Goal: Browse casually

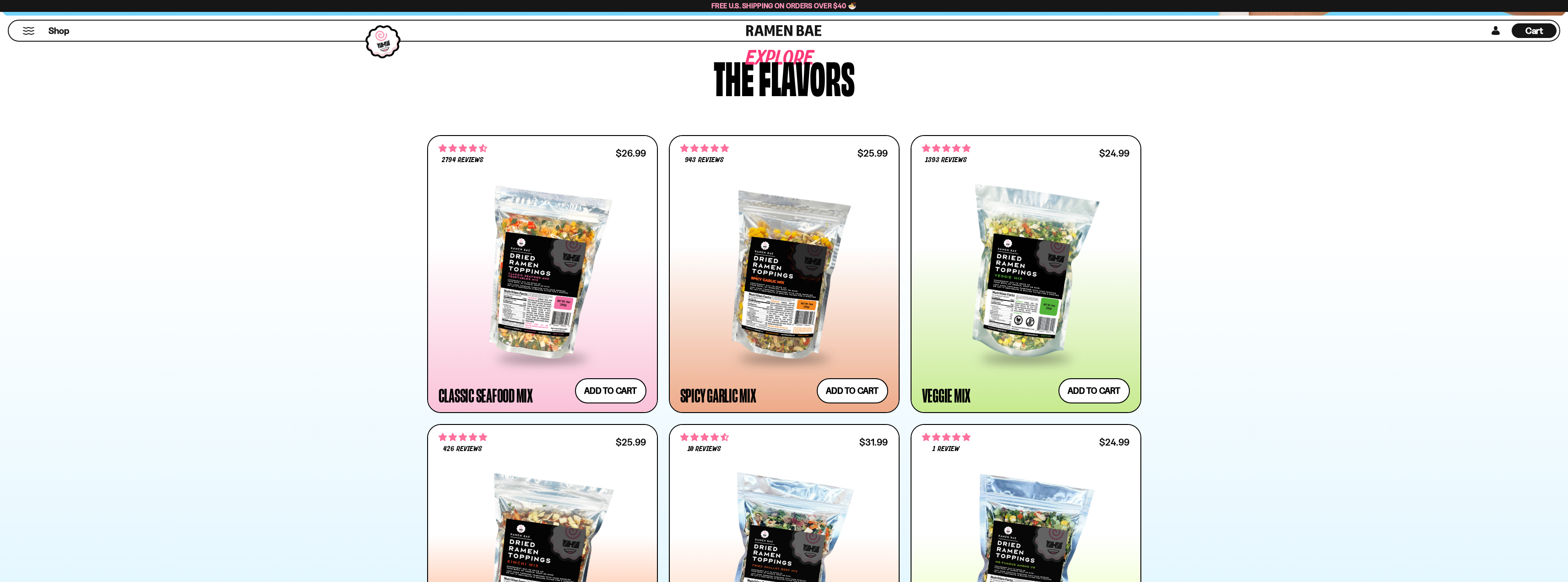
scroll to position [321, 0]
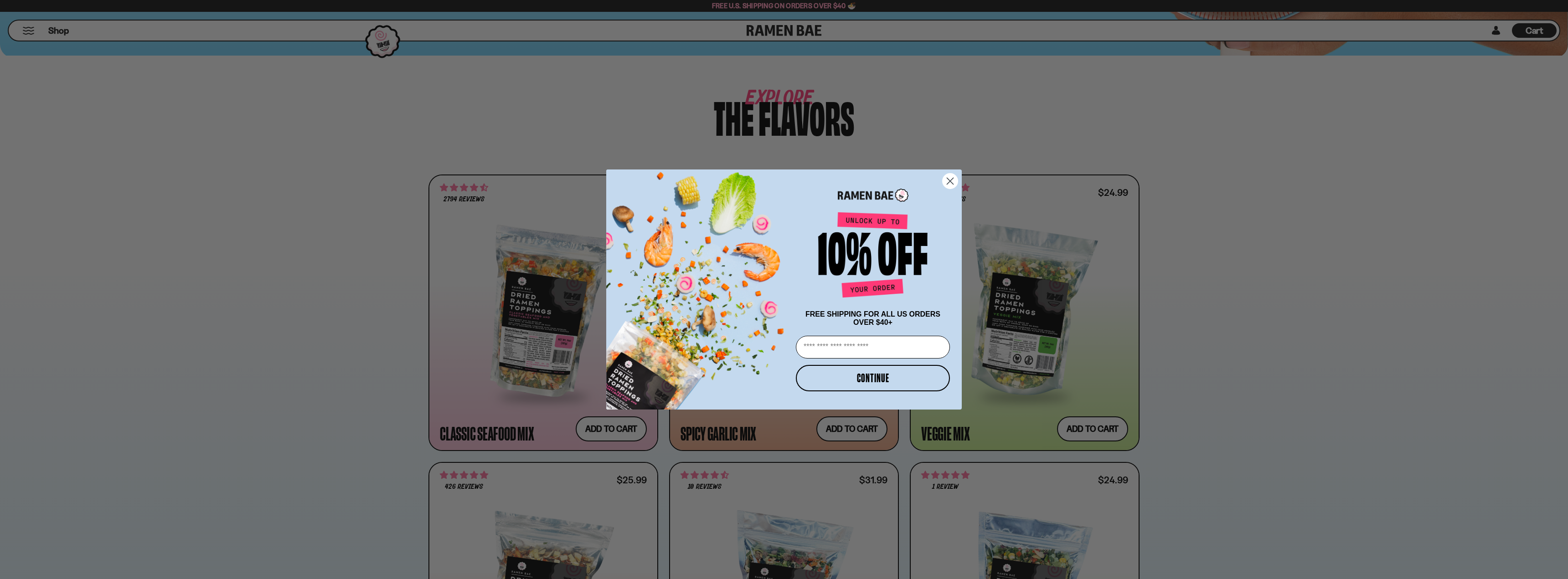
click at [948, 178] on icon "Close dialog" at bounding box center [950, 182] width 6 height 6
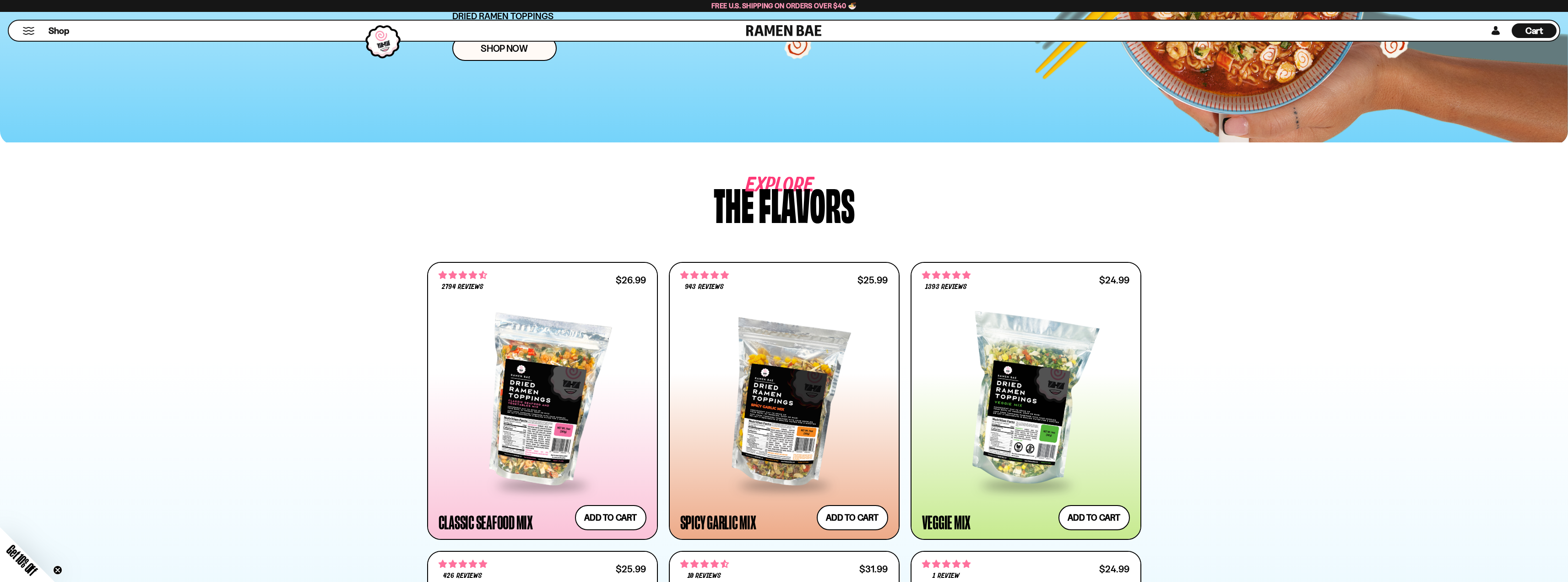
scroll to position [229, 0]
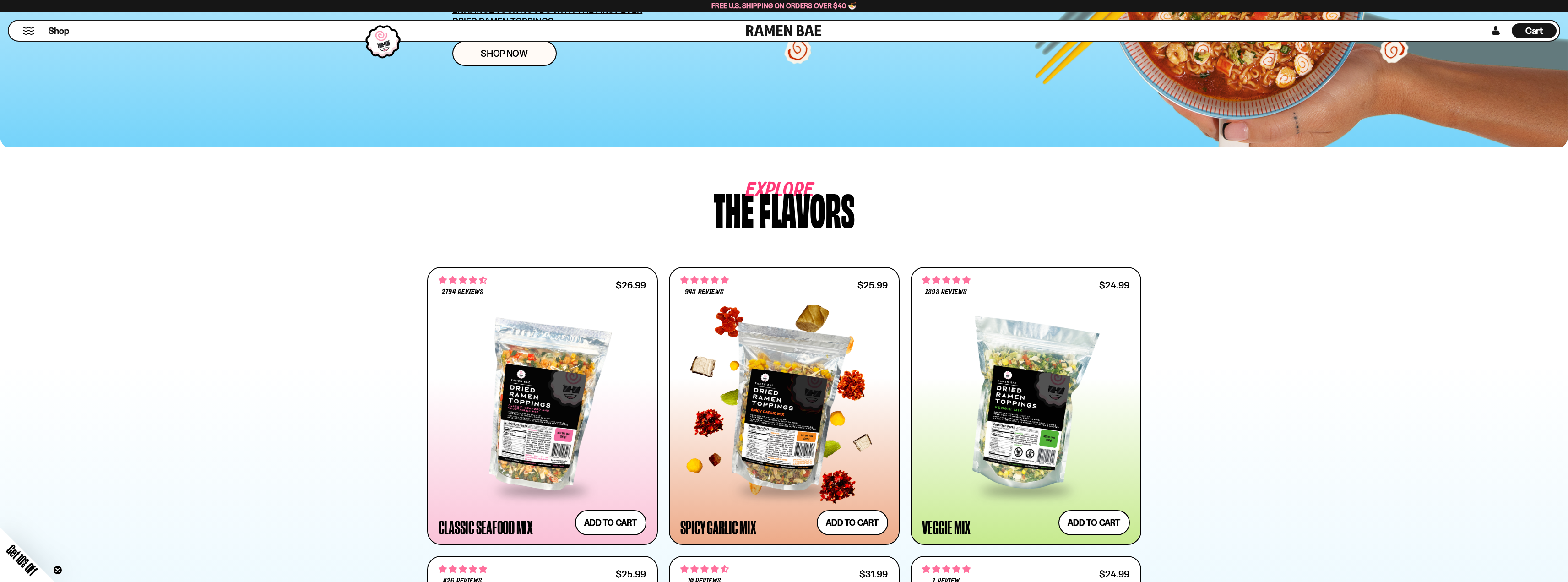
click at [814, 378] on div at bounding box center [784, 405] width 208 height 167
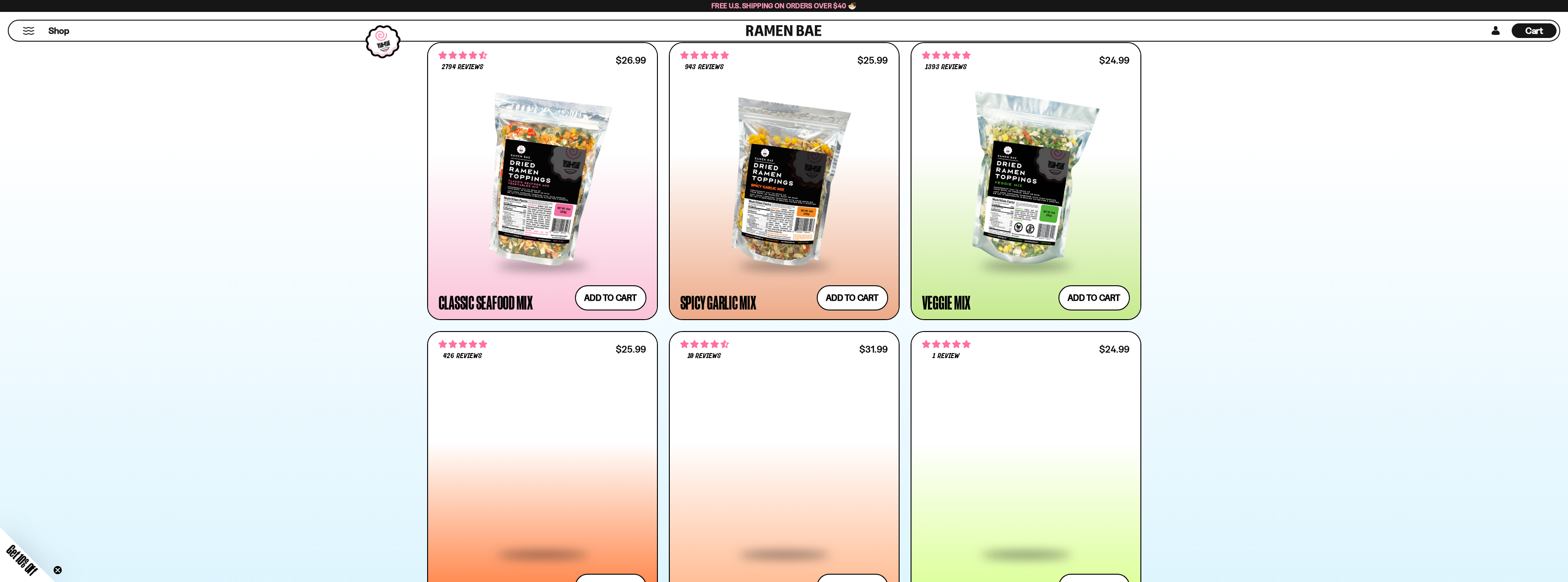
scroll to position [458, 0]
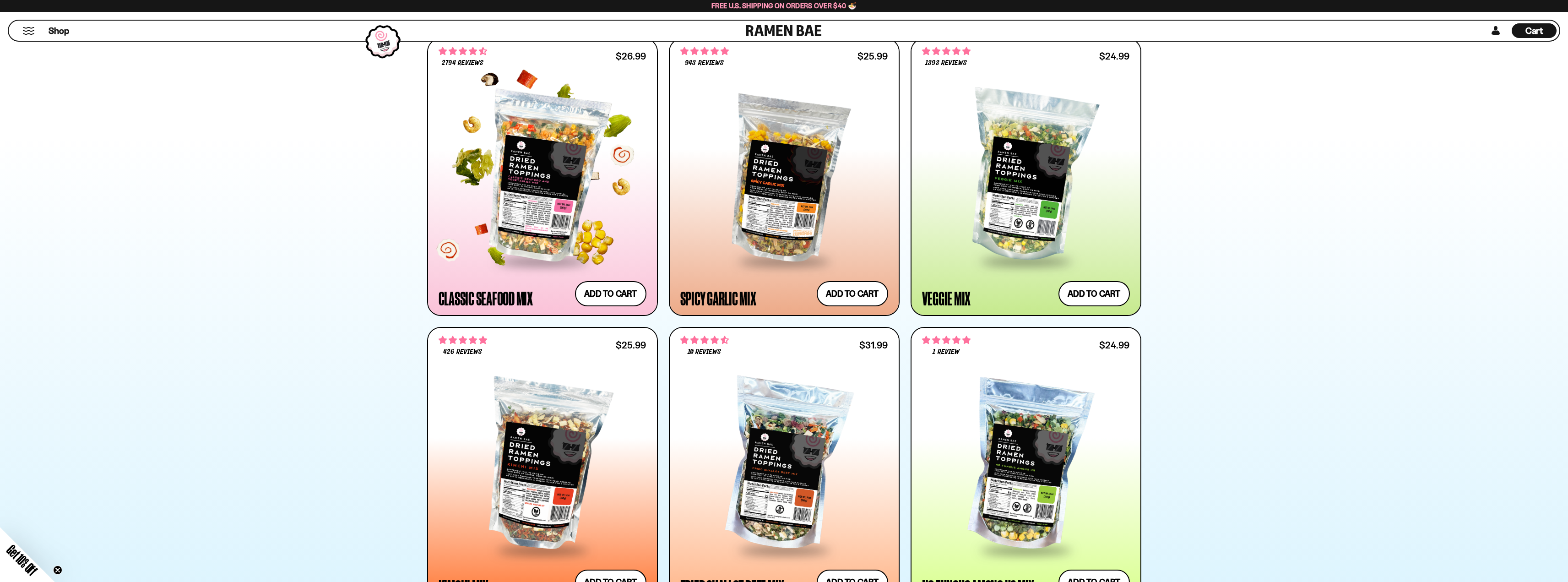
click at [547, 196] on div at bounding box center [542, 177] width 208 height 167
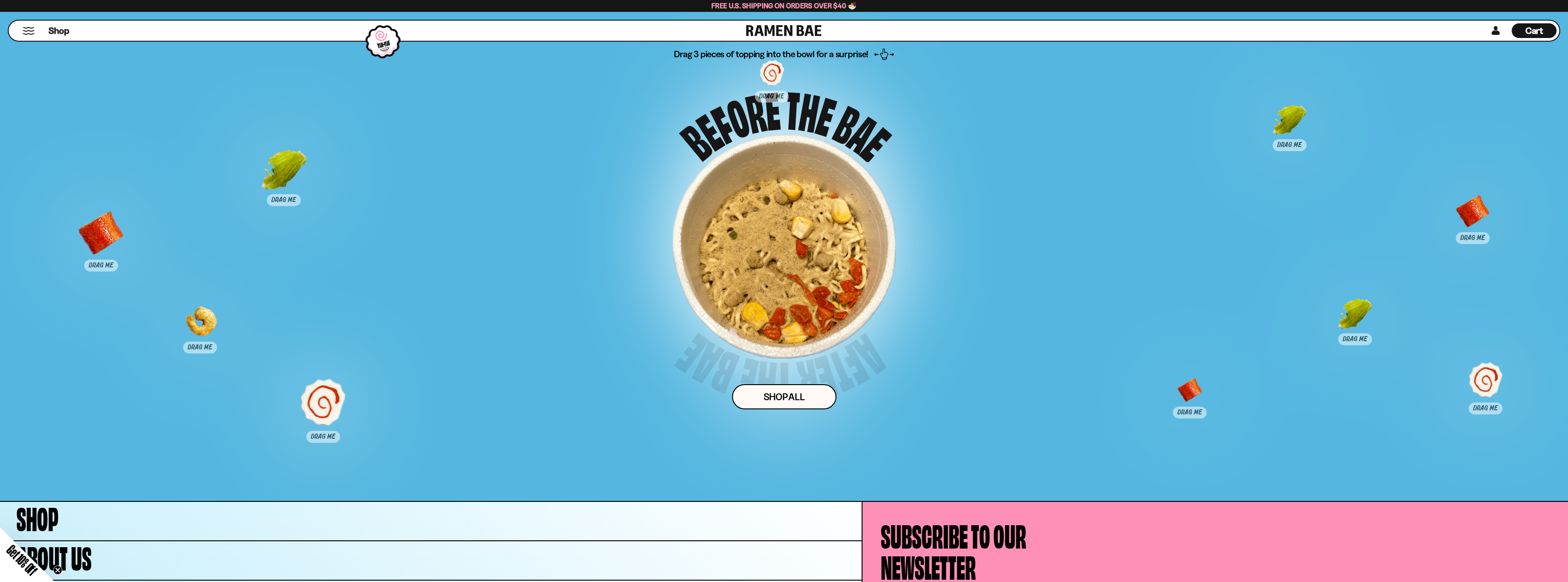
scroll to position [4909, 0]
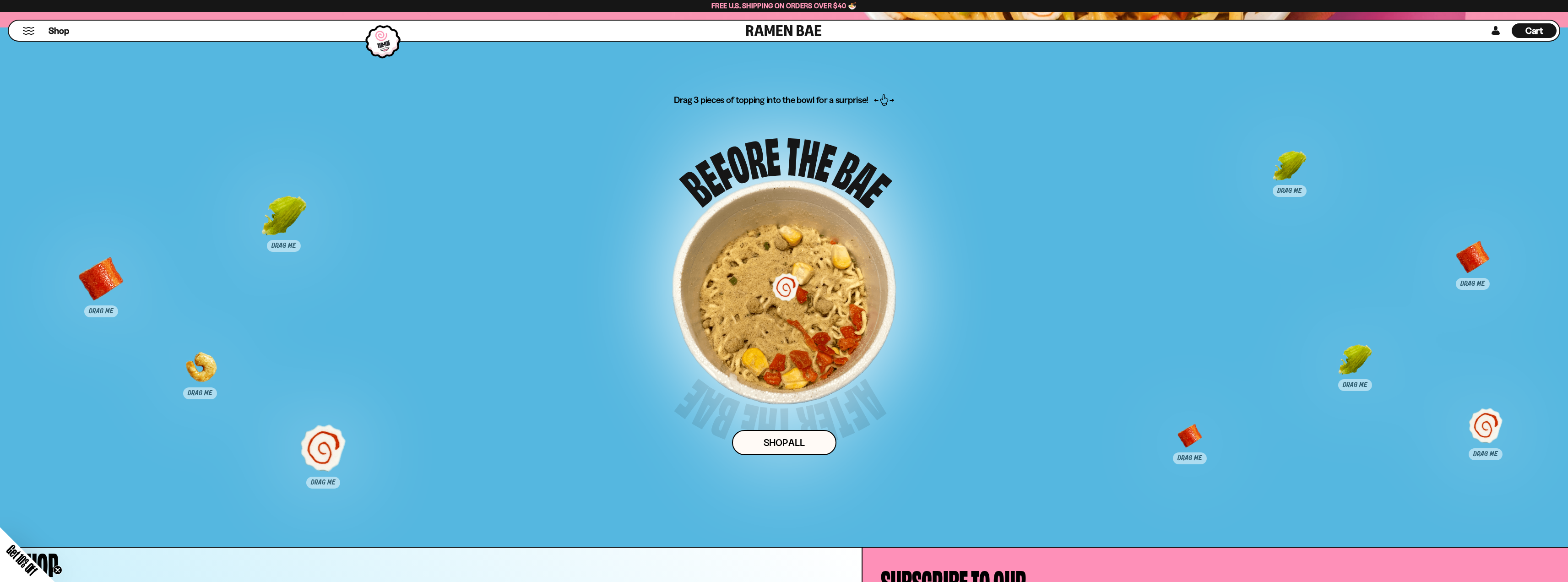
drag, startPoint x: 770, startPoint y: 134, endPoint x: 784, endPoint y: 302, distance: 168.6
click at [784, 302] on div at bounding box center [786, 297] width 45 height 45
drag, startPoint x: 1269, startPoint y: 177, endPoint x: 761, endPoint y: 292, distance: 520.9
click at [761, 292] on div at bounding box center [781, 285] width 45 height 45
drag, startPoint x: 1193, startPoint y: 440, endPoint x: 785, endPoint y: 314, distance: 427.0
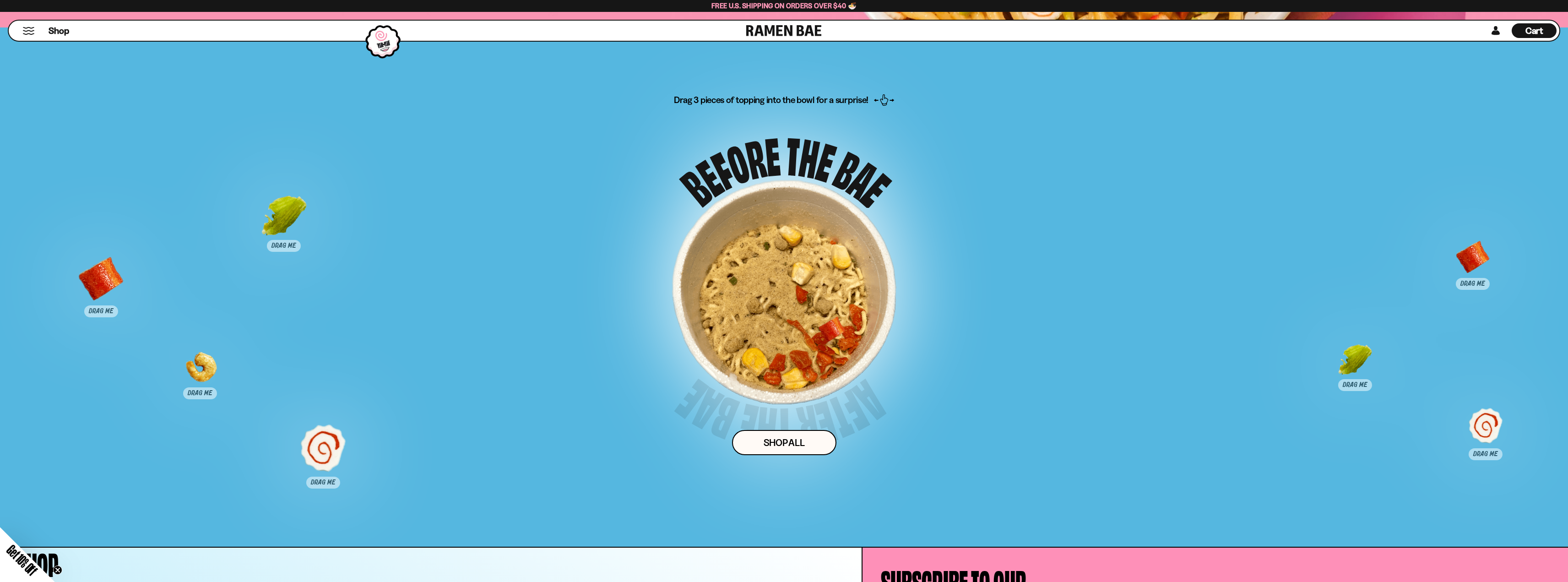
click at [809, 318] on div at bounding box center [832, 340] width 45 height 45
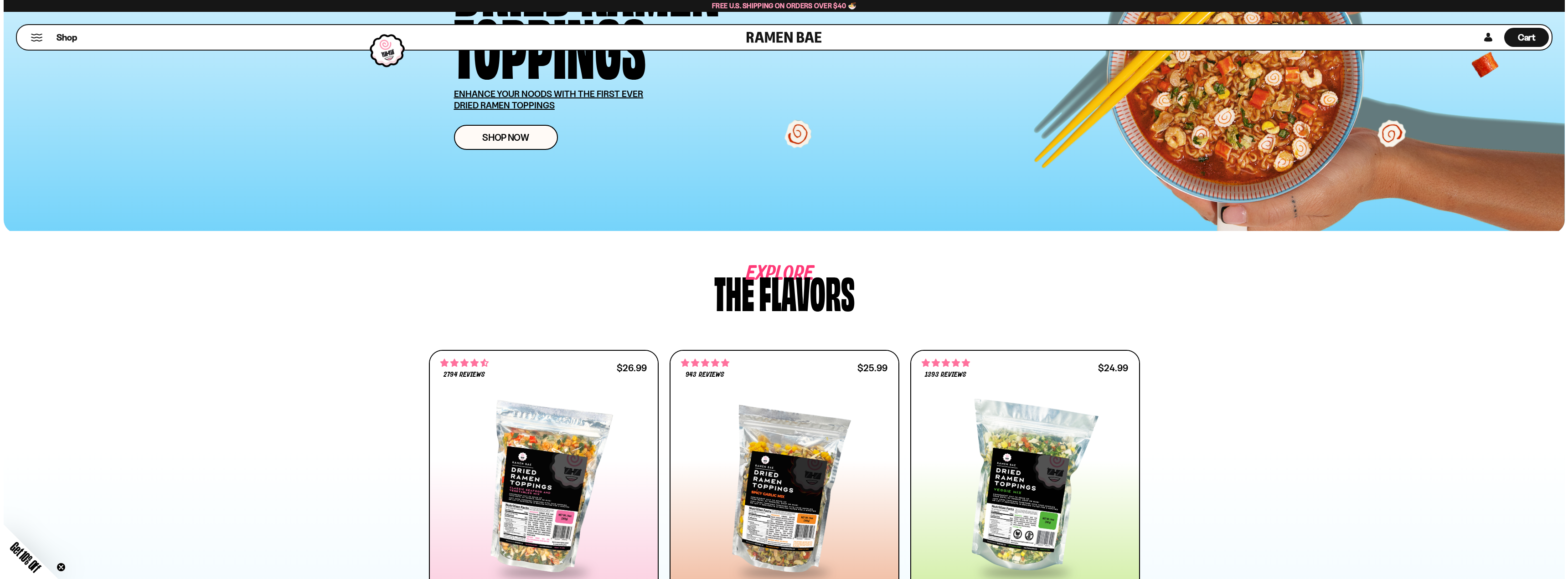
scroll to position [0, 0]
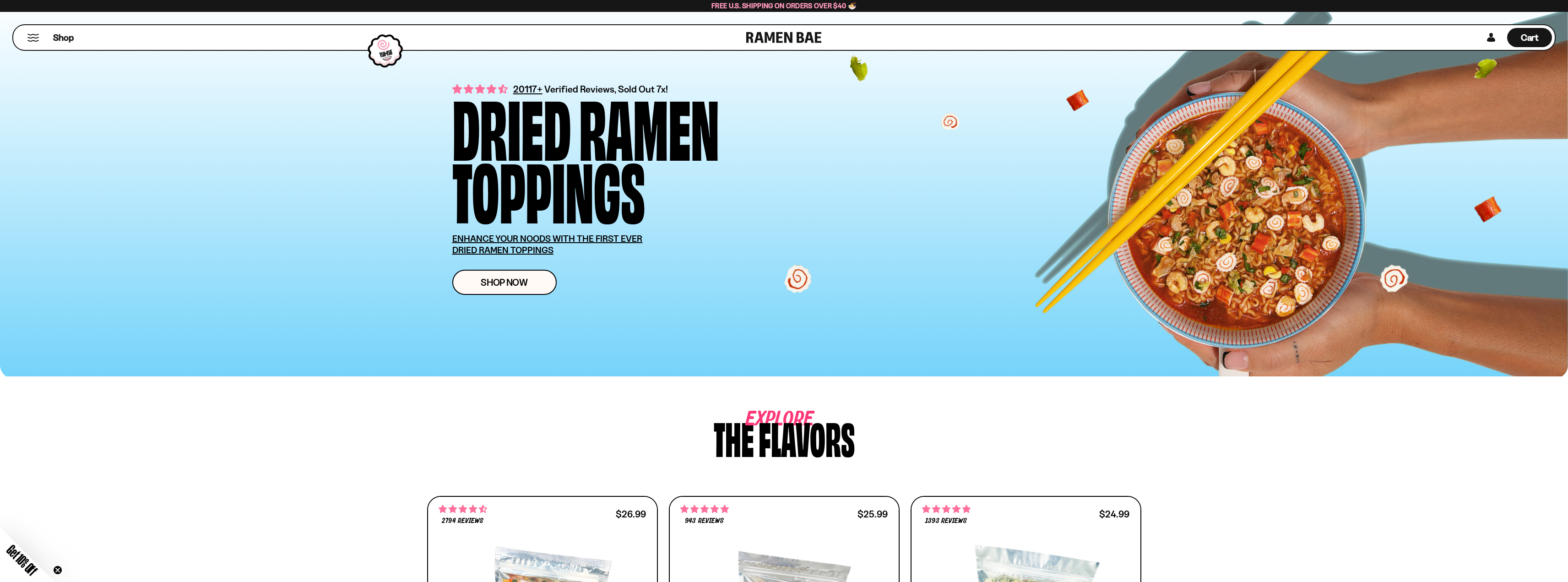
click at [32, 40] on button "Mobile Menu Trigger" at bounding box center [33, 38] width 12 height 8
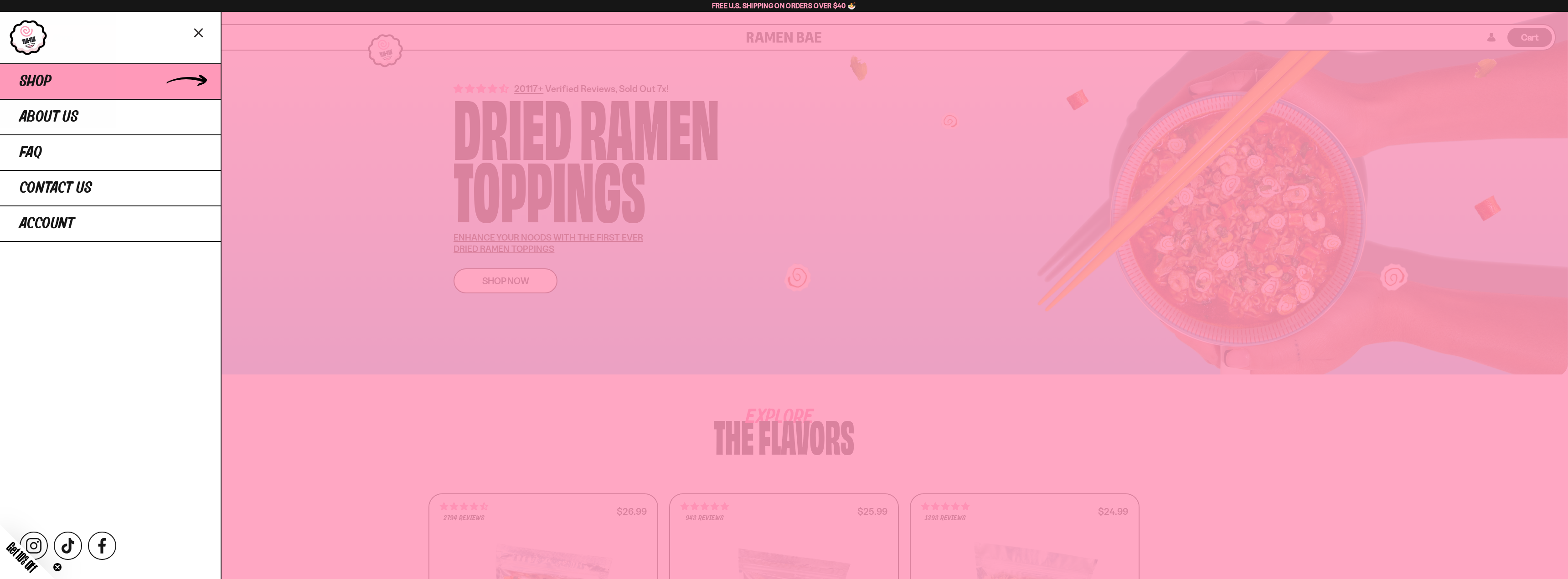
click at [92, 83] on link "Shop" at bounding box center [110, 81] width 220 height 36
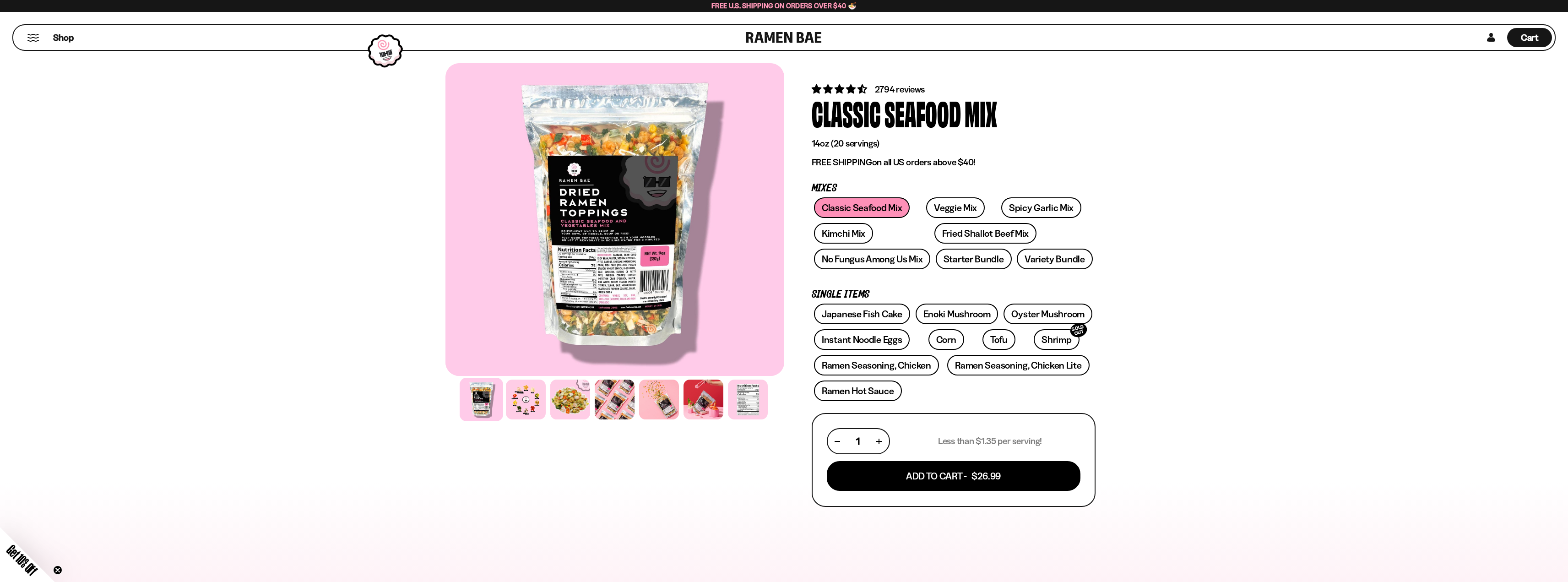
click at [302, 316] on div at bounding box center [784, 507] width 1568 height 922
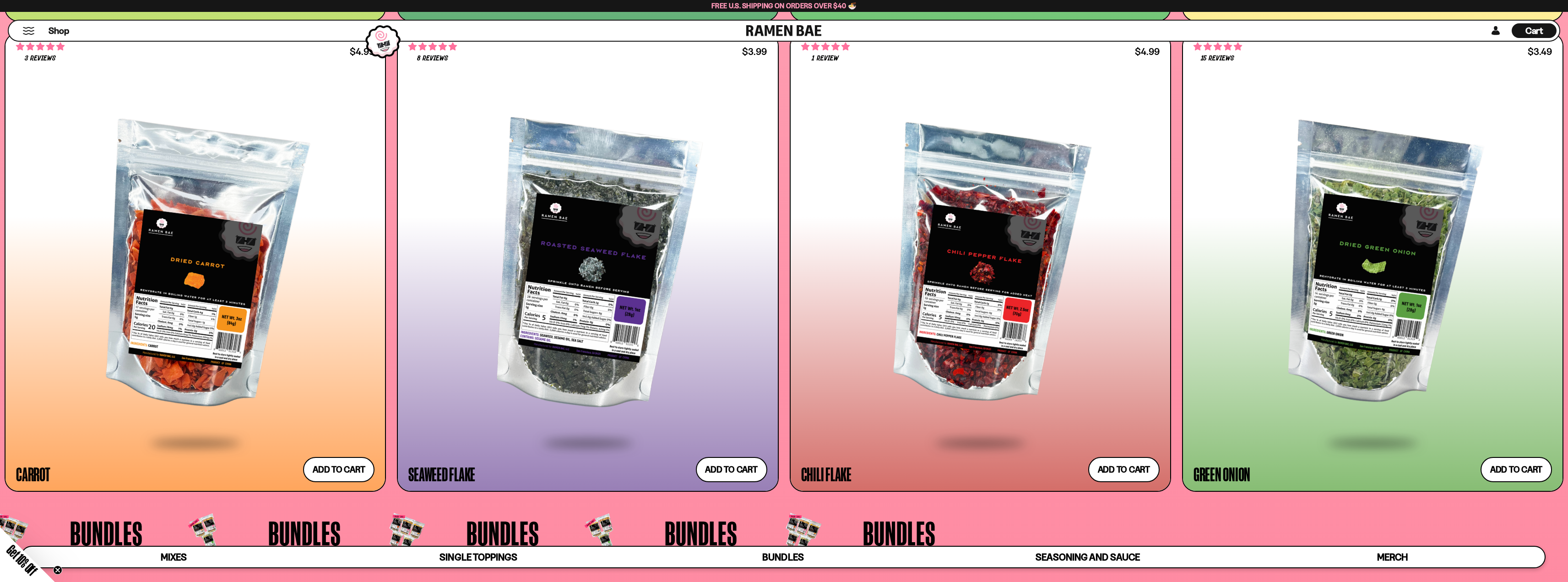
scroll to position [3435, 0]
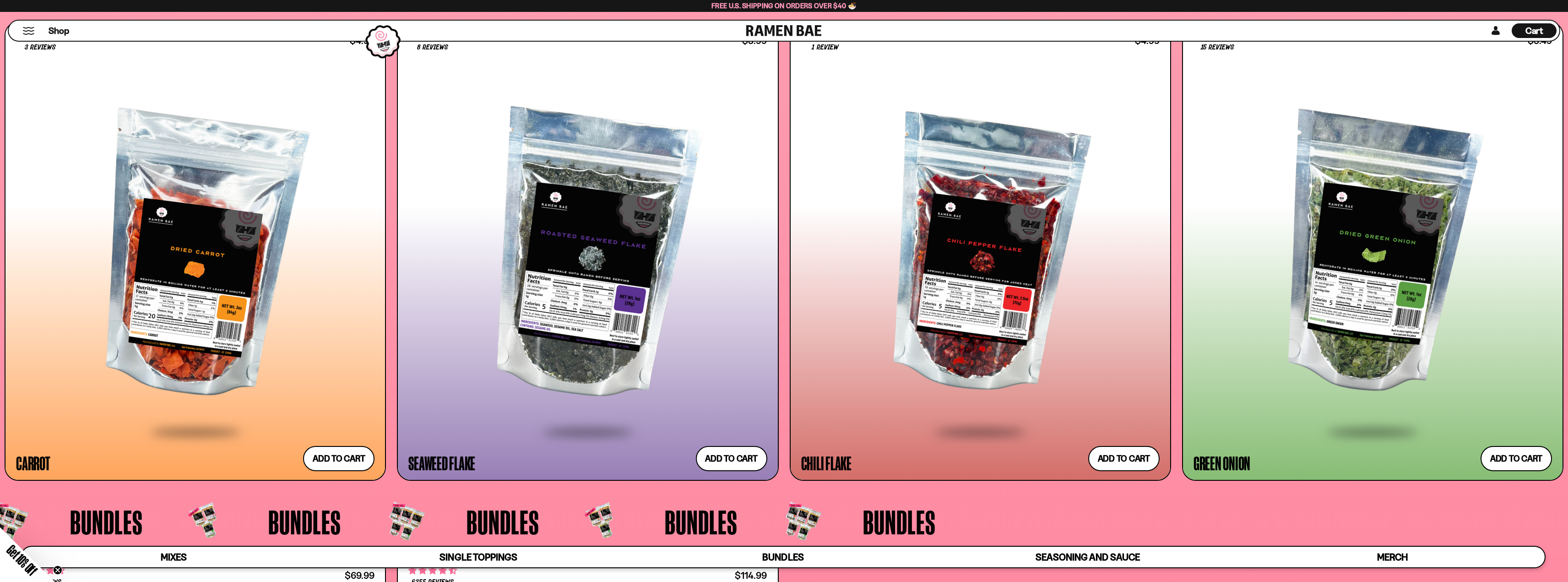
click at [273, 274] on div at bounding box center [195, 256] width 358 height 349
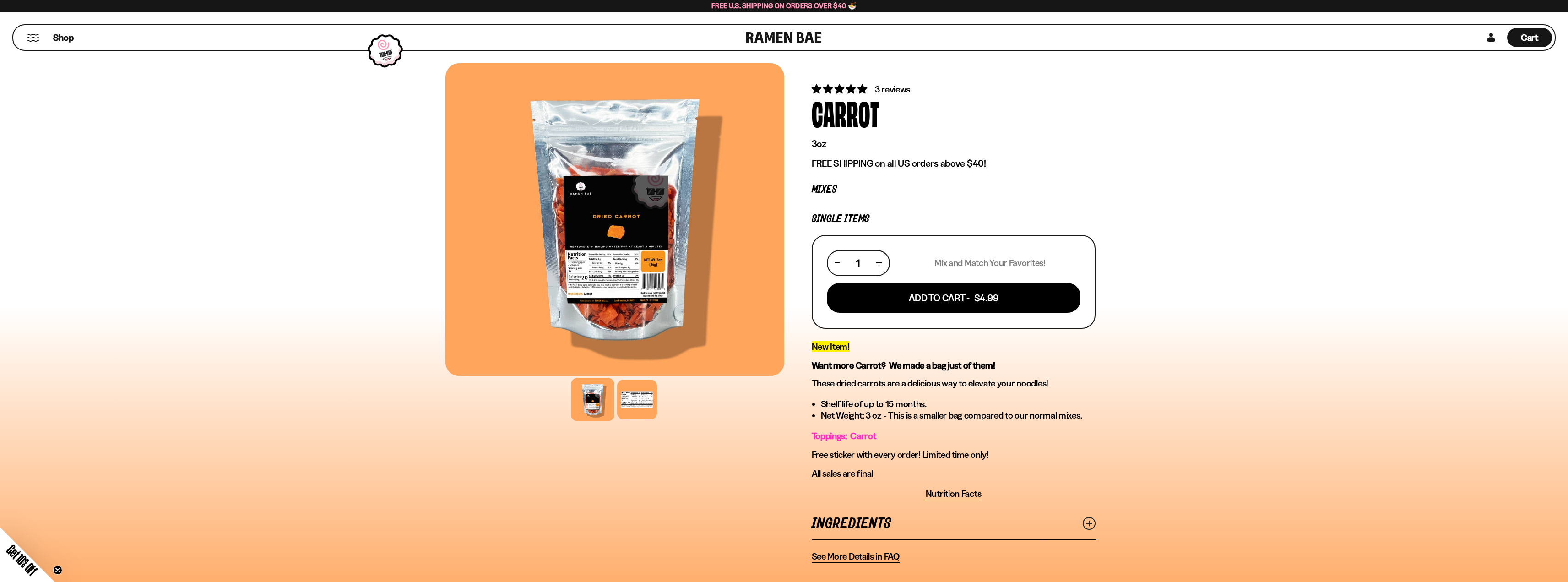
click at [38, 38] on button "Mobile Menu Trigger" at bounding box center [33, 38] width 12 height 8
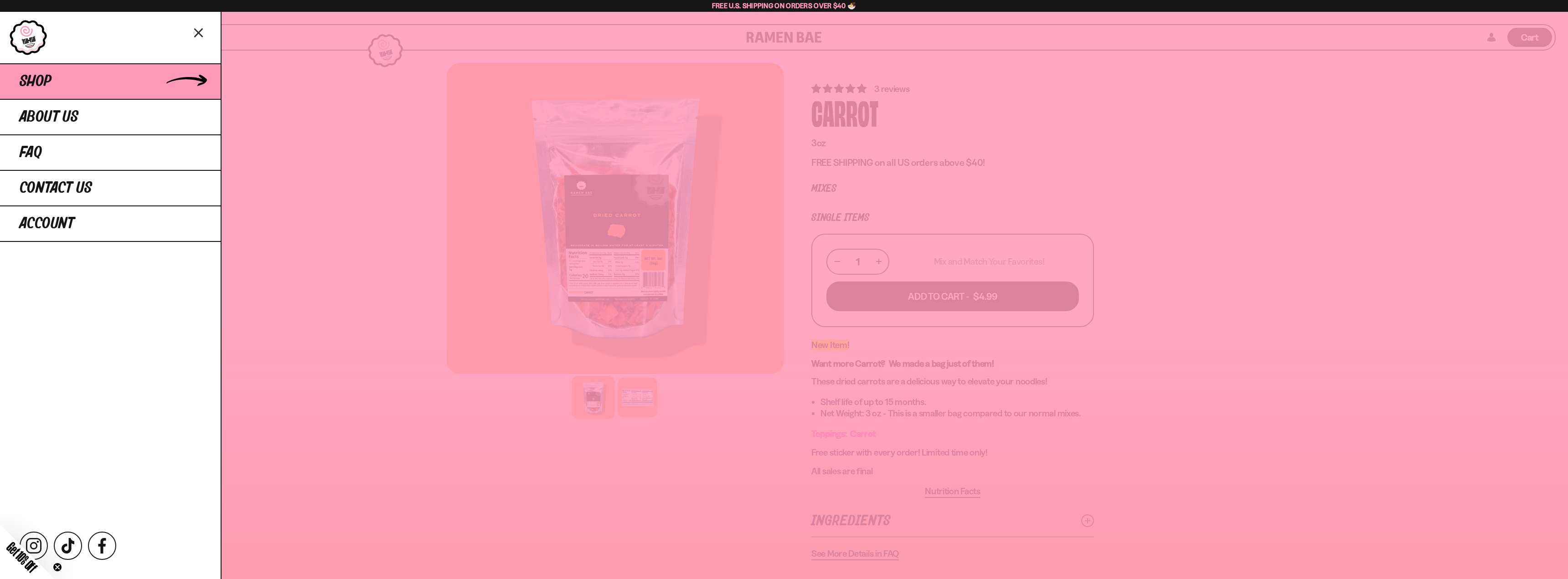
click at [85, 88] on link "Shop" at bounding box center [110, 81] width 220 height 36
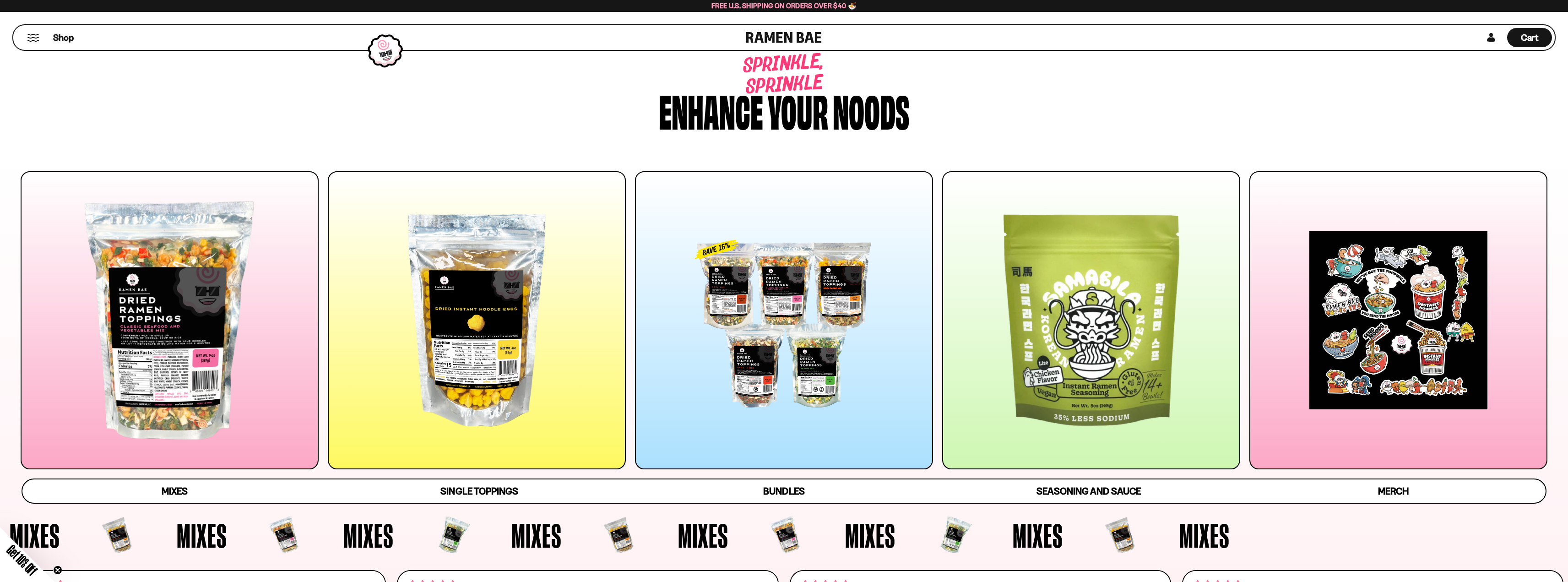
click at [201, 269] on div at bounding box center [169, 320] width 298 height 298
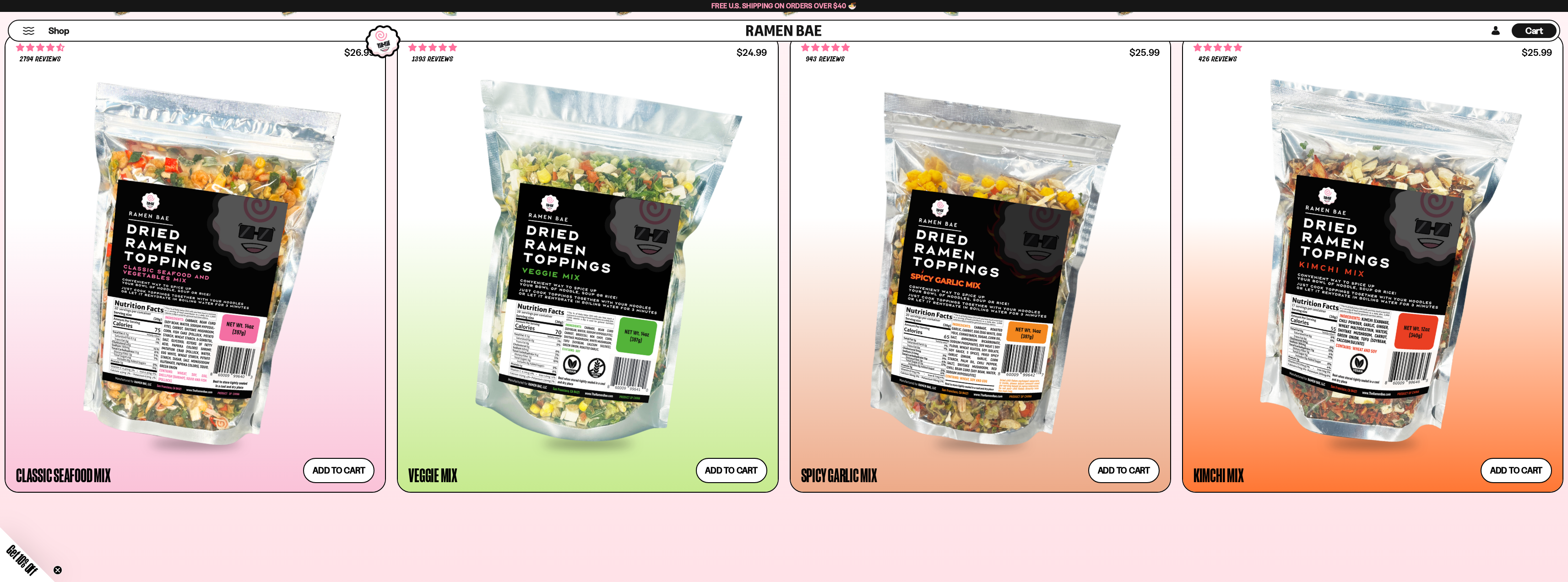
scroll to position [561, 0]
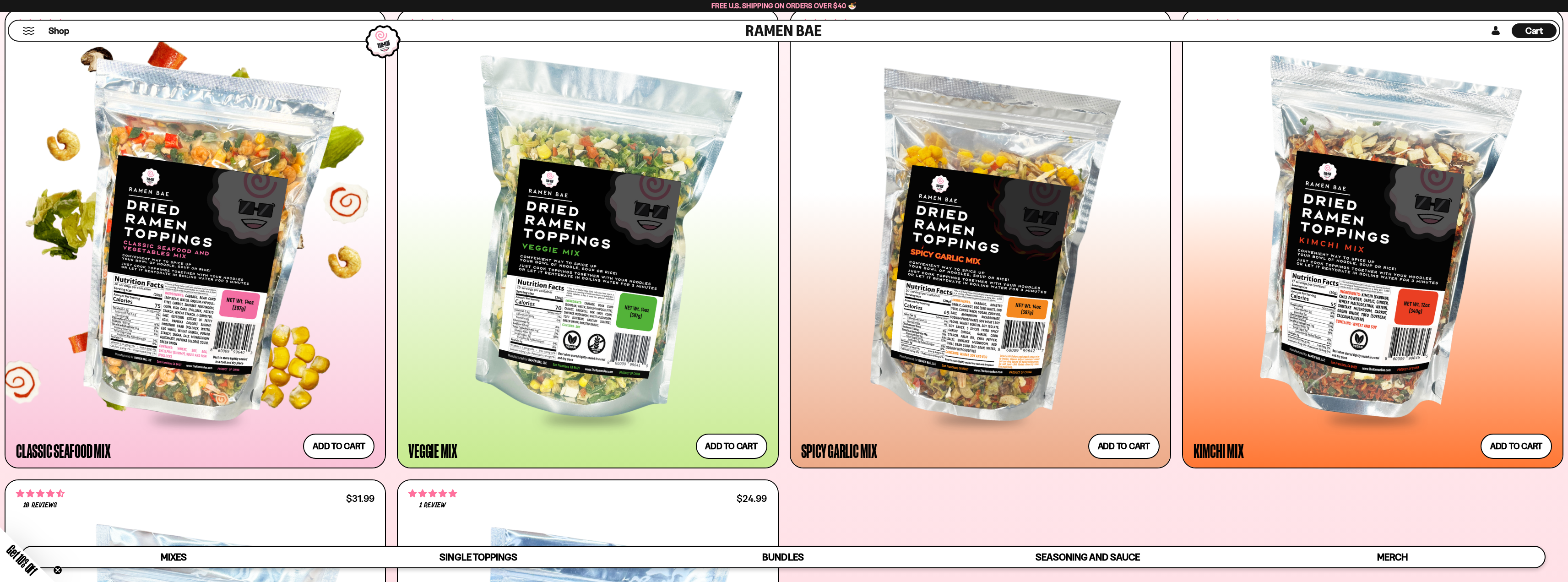
click at [221, 269] on div at bounding box center [195, 244] width 358 height 349
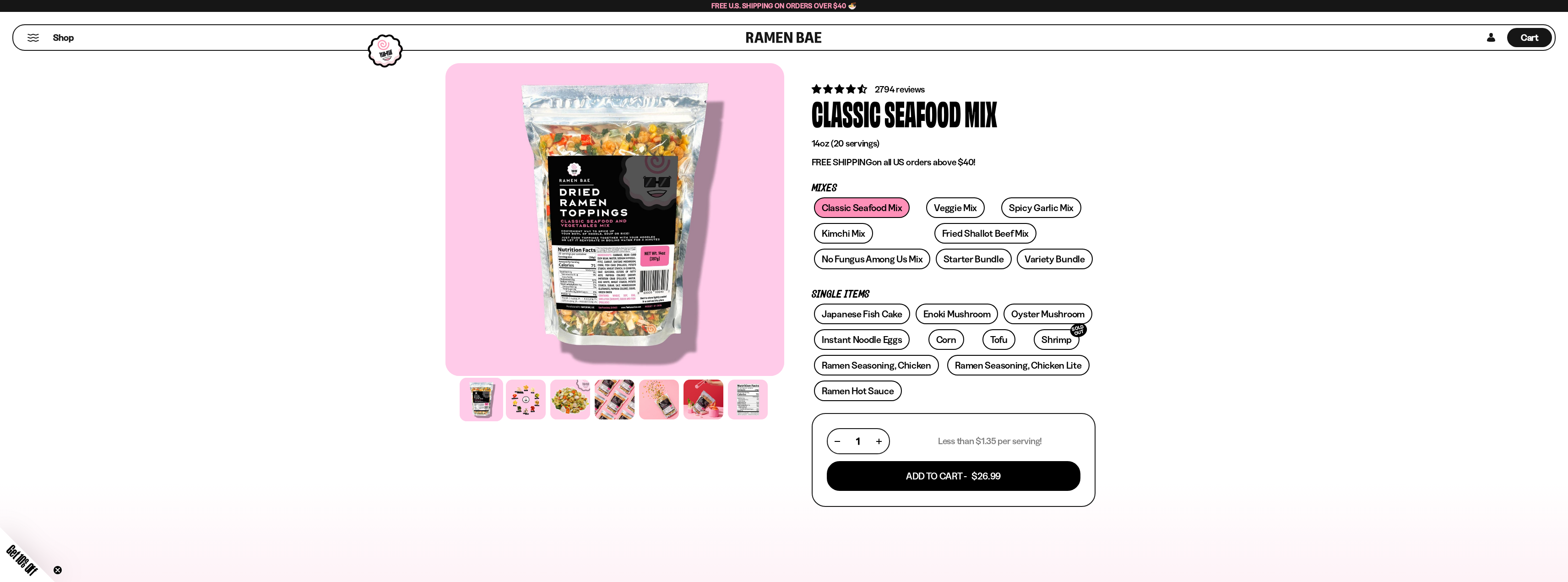
click at [34, 36] on button "Mobile Menu Trigger" at bounding box center [33, 38] width 12 height 8
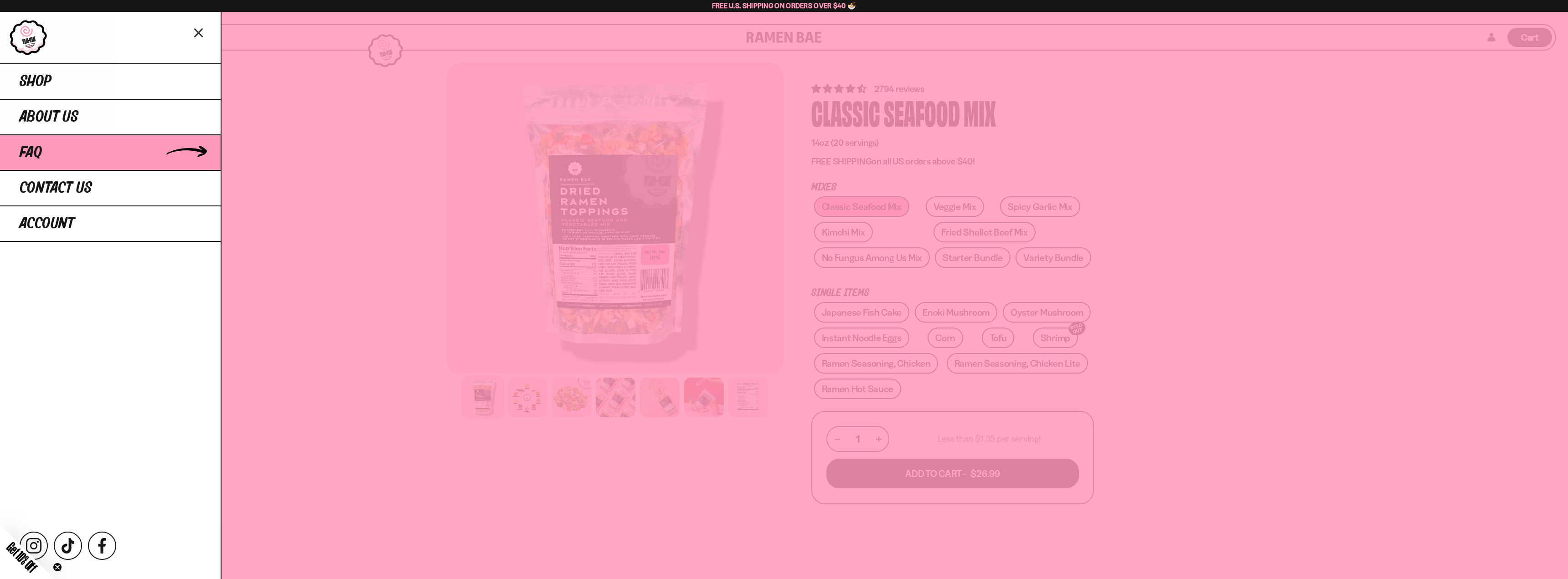
click at [83, 156] on link "FAQ" at bounding box center [110, 152] width 220 height 36
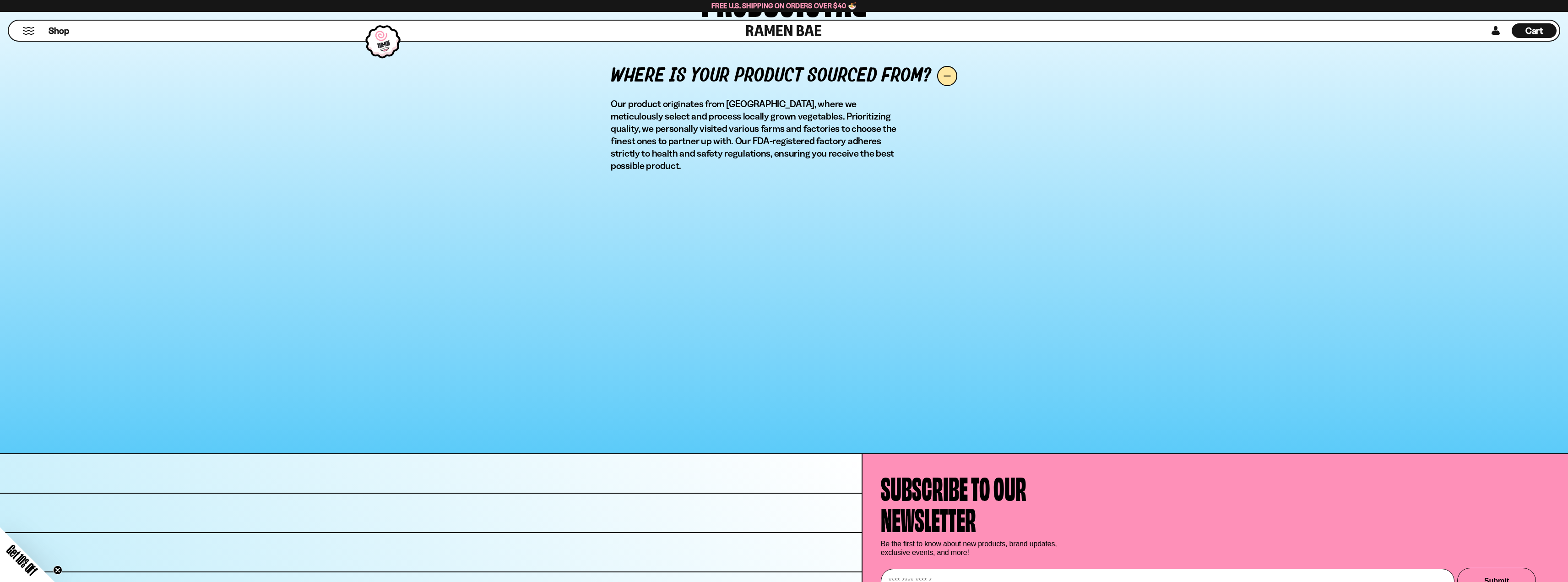
scroll to position [1134, 0]
